Goal: Task Accomplishment & Management: Manage account settings

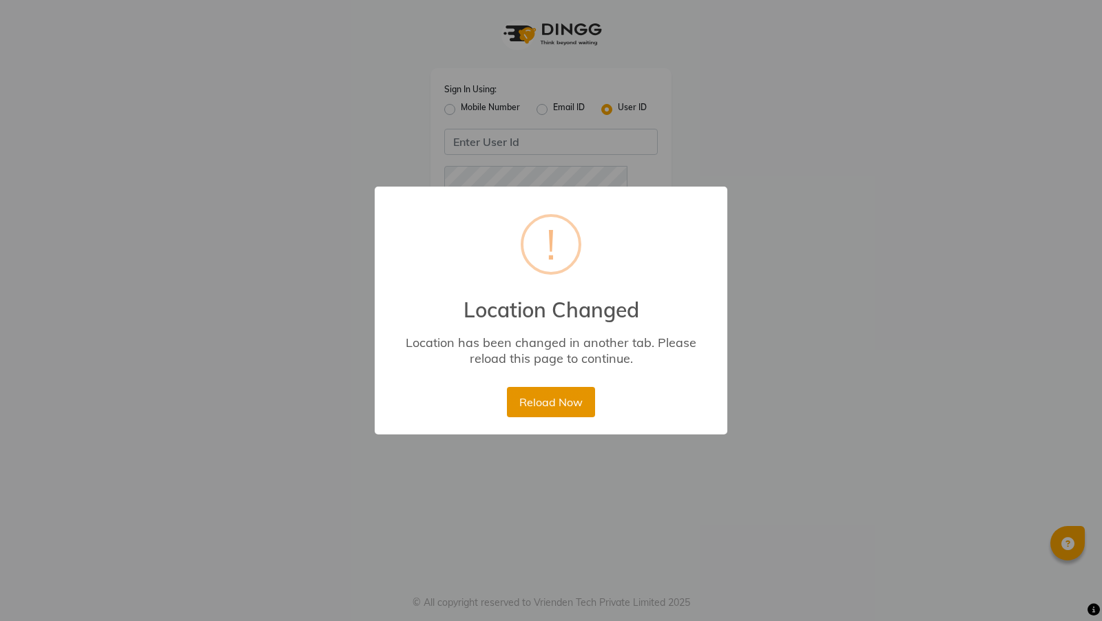
click at [535, 391] on button "Reload Now" at bounding box center [550, 402] width 87 height 30
